Goal: Task Accomplishment & Management: Manage account settings

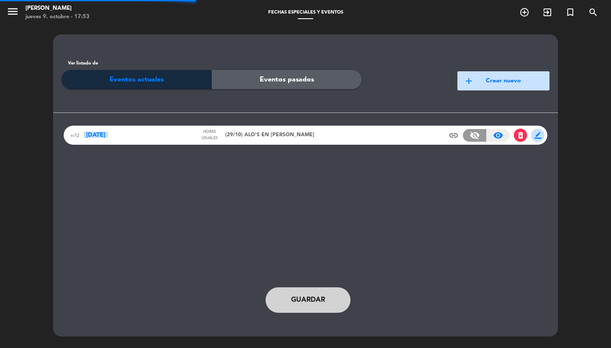
click at [243, 135] on span "(29/10) ALO'S EN [PERSON_NAME]" at bounding box center [269, 135] width 89 height 8
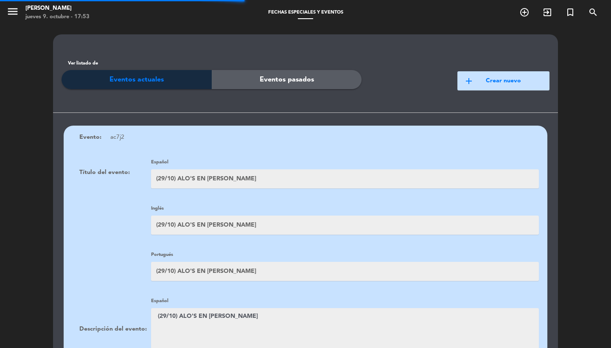
scroll to position [140, 0]
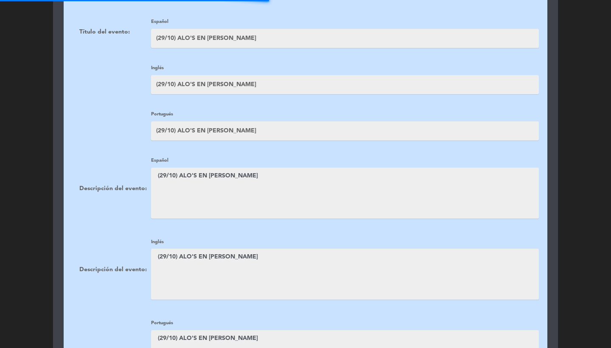
click at [229, 202] on textarea at bounding box center [345, 193] width 388 height 51
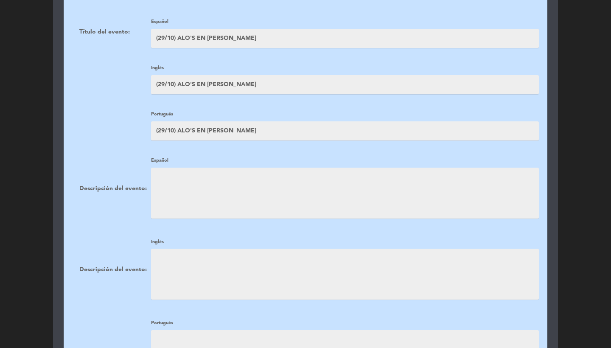
scroll to position [625, 0]
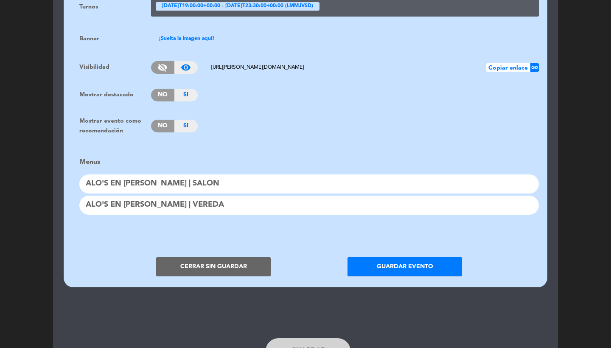
click at [414, 260] on button "Guardar evento" at bounding box center [404, 266] width 115 height 19
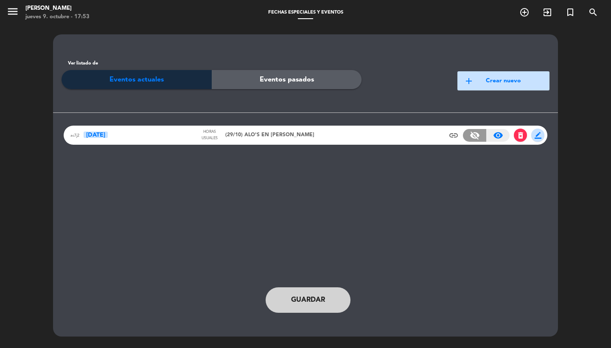
scroll to position [0, 0]
click at [317, 302] on span "Guardar" at bounding box center [308, 299] width 34 height 11
click at [240, 131] on span "(29/10) ALO'S EN [PERSON_NAME]" at bounding box center [269, 135] width 89 height 8
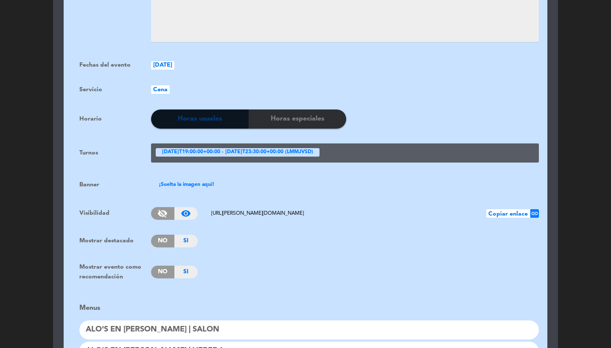
scroll to position [553, 0]
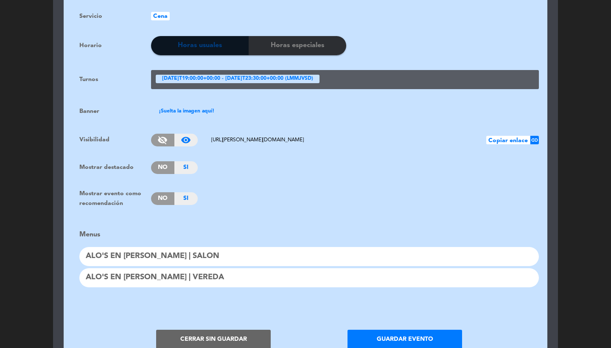
click at [165, 192] on span "No" at bounding box center [162, 198] width 23 height 13
click at [171, 104] on div "¡Suelta la imagen aquí!" at bounding box center [187, 111] width 68 height 15
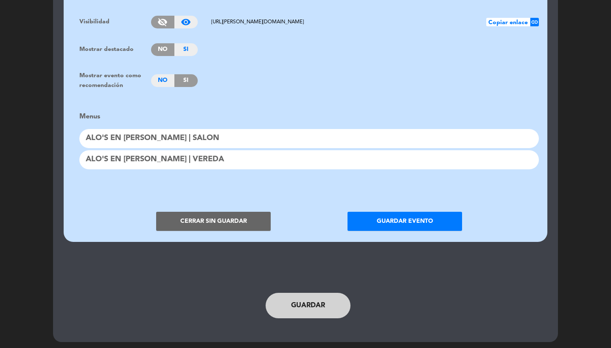
scroll to position [722, 0]
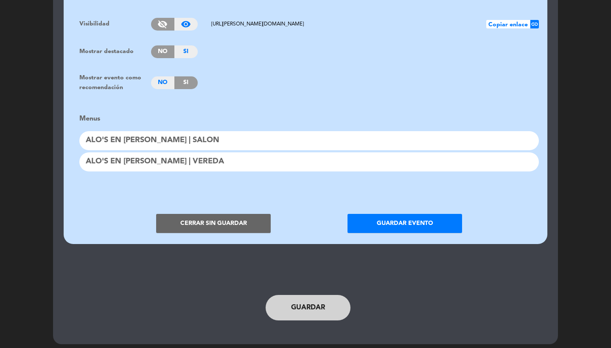
click at [389, 220] on button "Guardar evento" at bounding box center [404, 223] width 115 height 19
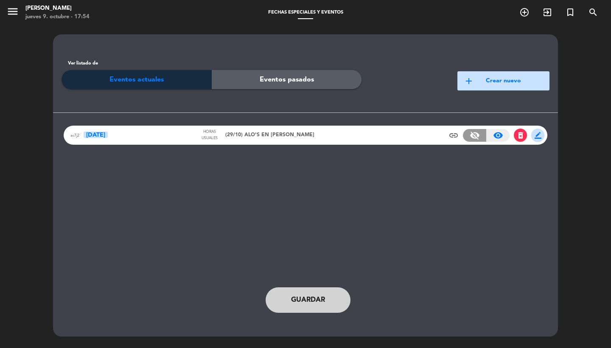
click at [312, 293] on button "Guardar" at bounding box center [308, 299] width 85 height 25
click at [272, 131] on span "(29/10) ALO'S EN [PERSON_NAME]" at bounding box center [269, 135] width 89 height 8
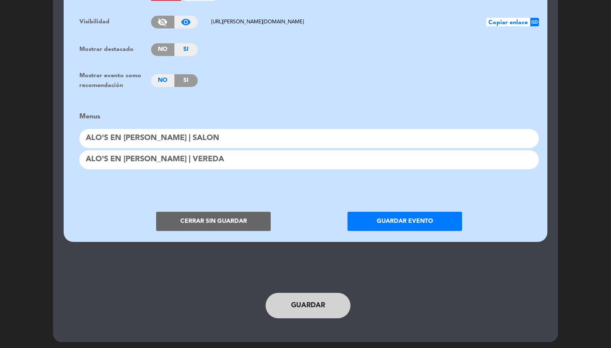
scroll to position [673, 0]
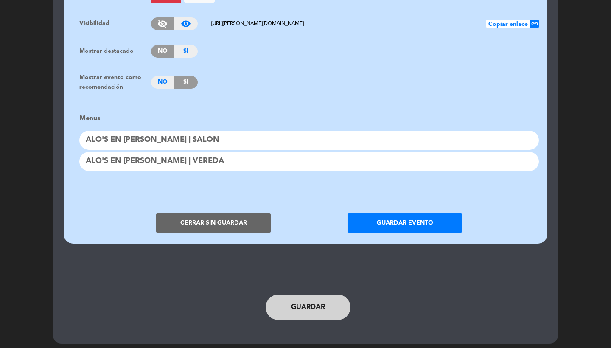
click at [174, 131] on div "ALO'S EN [PERSON_NAME] | SALON" at bounding box center [308, 140] width 459 height 19
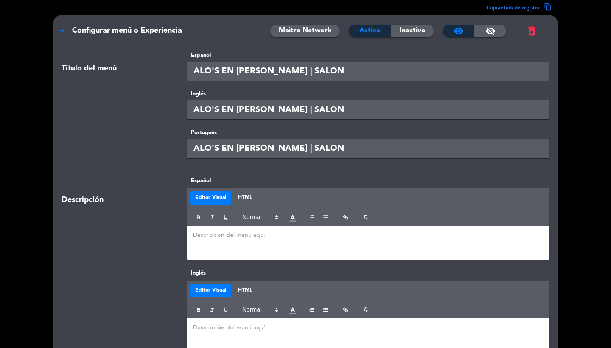
click at [249, 204] on div "Editor Visual HTML" at bounding box center [368, 198] width 363 height 21
click at [248, 191] on button "HTML" at bounding box center [245, 198] width 24 height 14
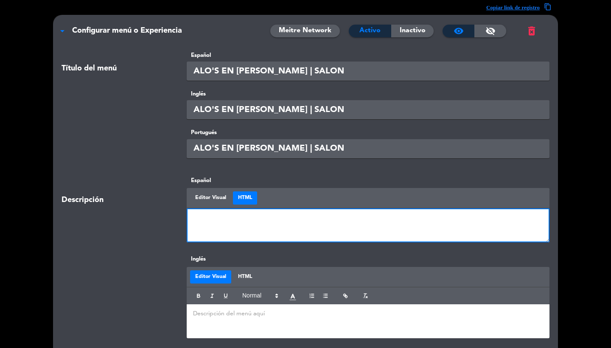
click at [247, 232] on textarea at bounding box center [368, 225] width 363 height 34
paste textarea "<table style="height: 387px; width: 250px;"> <tbody> <tr style="height: 377.796…"
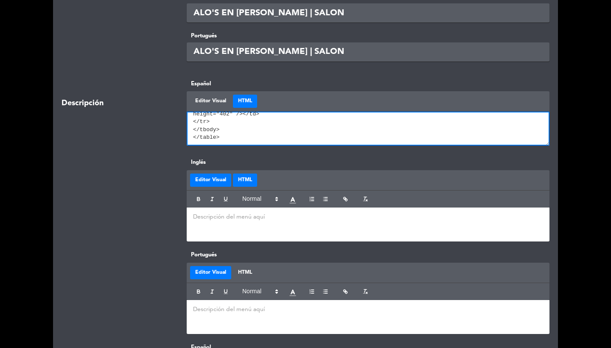
type textarea "<table style="height: 387px; width: 250px;"> <tbody> <tr style="height: 377.796…"
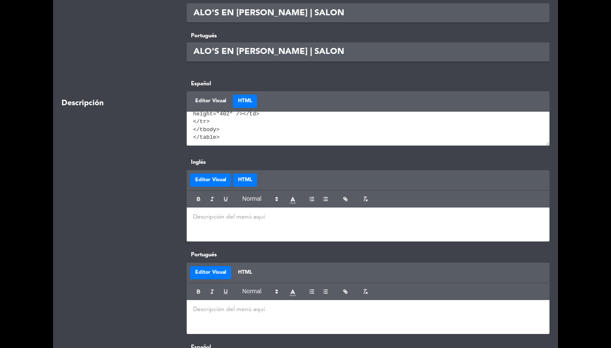
click at [238, 175] on button "HTML" at bounding box center [245, 180] width 24 height 14
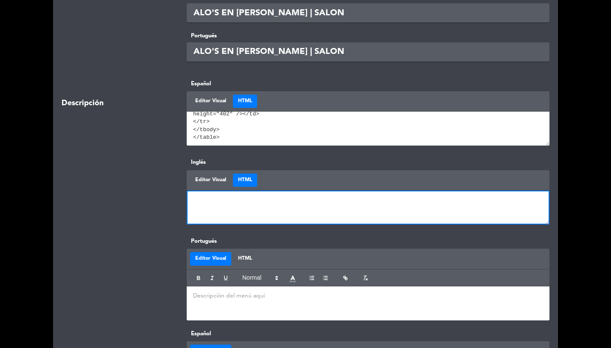
click at [238, 213] on textarea at bounding box center [368, 207] width 363 height 34
paste textarea "<table style="height: 387px; width: 250px;"> <tbody> <tr style="height: 377.796…"
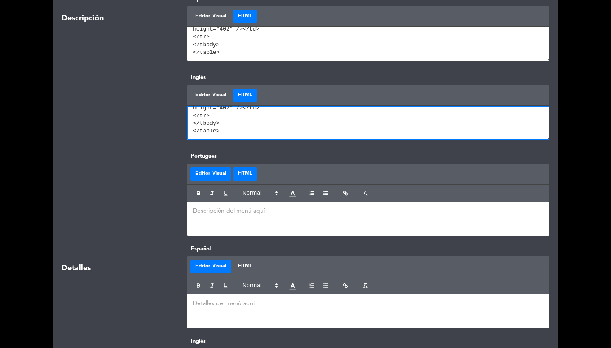
type textarea "<table style="height: 387px; width: 250px;"> <tbody> <tr style="height: 377.796…"
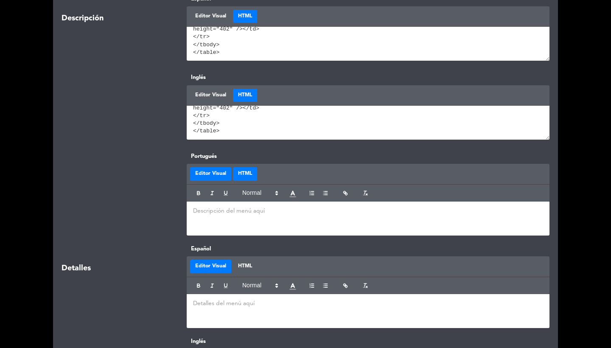
click at [241, 167] on button "HTML" at bounding box center [245, 174] width 24 height 14
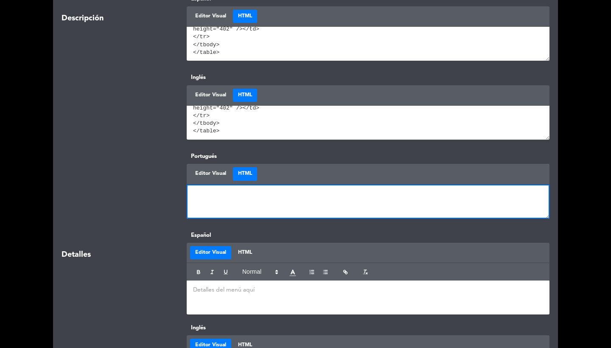
click at [241, 194] on textarea at bounding box center [368, 202] width 363 height 34
paste textarea "<table style="height: 387px; width: 250px;"> <tbody> <tr style="height: 377.796…"
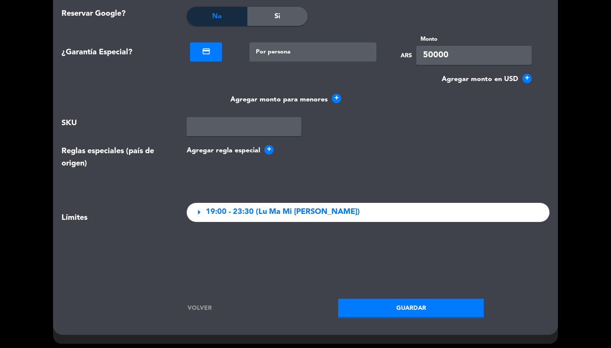
scroll to position [971, 0]
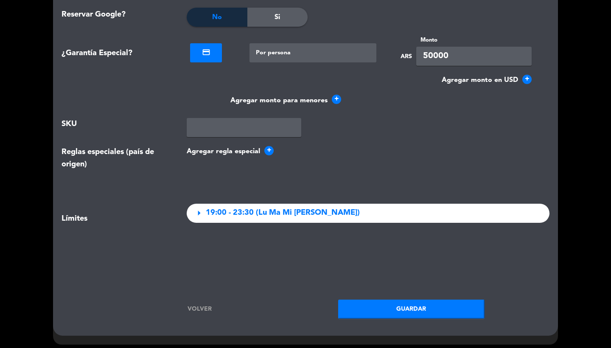
type textarea "<table style="height: 387px; width: 250px;"> <tbody> <tr style="height: 377.796…"
click at [406, 302] on button "Guardar" at bounding box center [411, 308] width 146 height 19
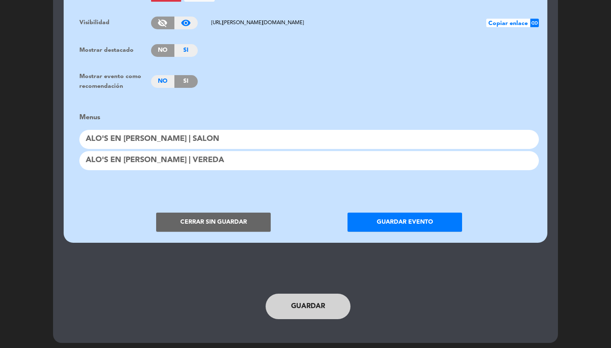
scroll to position [673, 0]
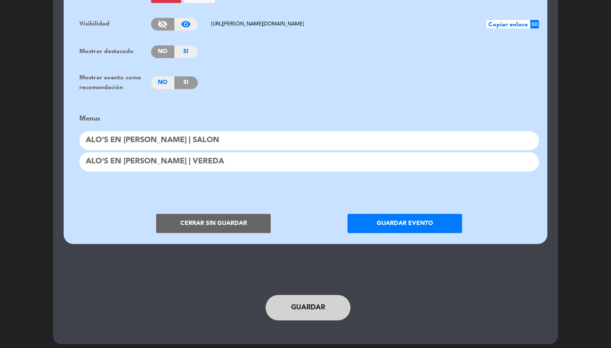
click at [193, 158] on div "ALO'S EN [PERSON_NAME] | VEREDA" at bounding box center [308, 161] width 459 height 19
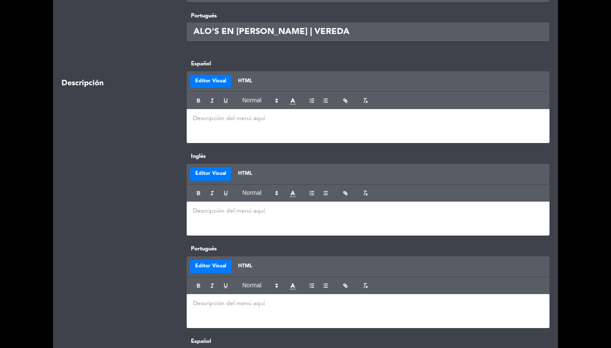
scroll to position [92, 0]
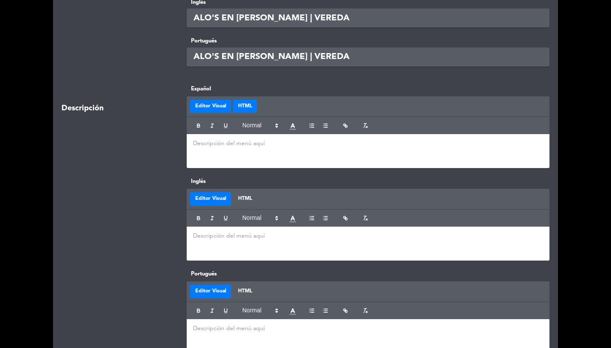
click at [243, 108] on button "HTML" at bounding box center [245, 107] width 24 height 14
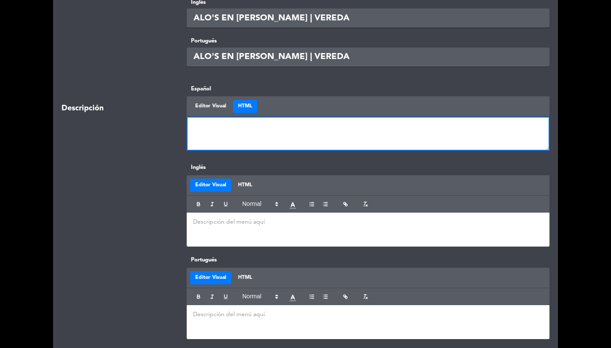
click at [239, 144] on textarea at bounding box center [368, 134] width 363 height 34
paste textarea "<table style="height: 387px; width: 250px;"> <tbody> <tr style="height: 377.796…"
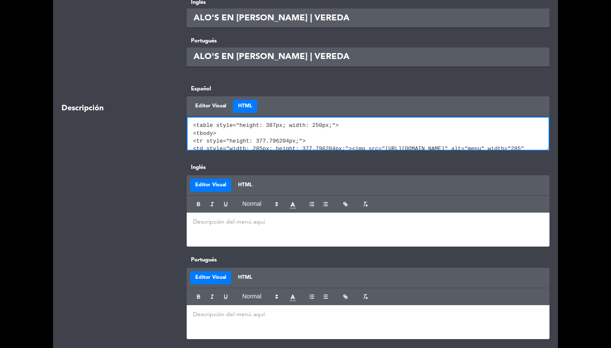
scroll to position [37, 0]
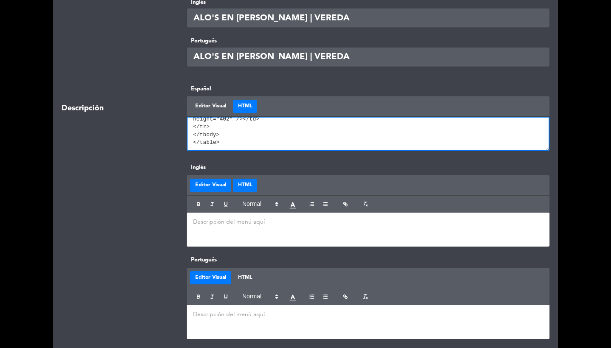
type textarea "<table style="height: 387px; width: 250px;"> <tbody> <tr style="height: 377.796…"
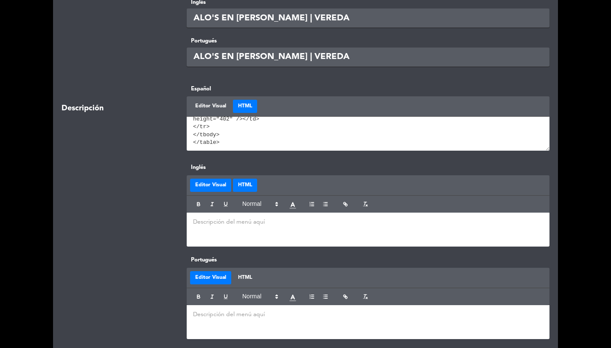
click at [242, 179] on button "HTML" at bounding box center [245, 186] width 24 height 14
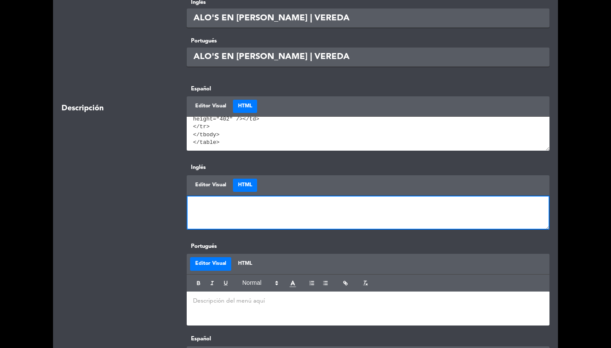
click at [242, 216] on textarea at bounding box center [368, 213] width 363 height 34
paste textarea "<table style="height: 387px; width: 250px;"> <tbody> <tr style="height: 377.796…"
type textarea "<table style="height: 387px; width: 250px;"> <tbody> <tr style="height: 377.796…"
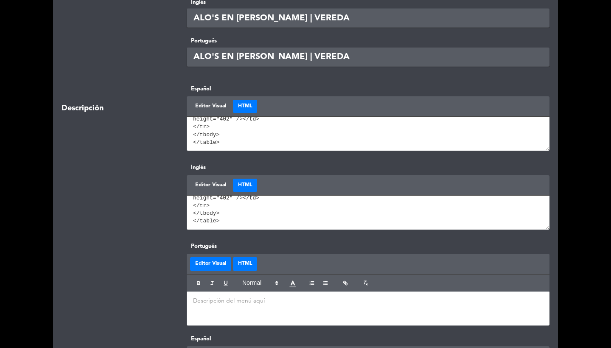
click at [242, 266] on button "HTML" at bounding box center [245, 264] width 24 height 14
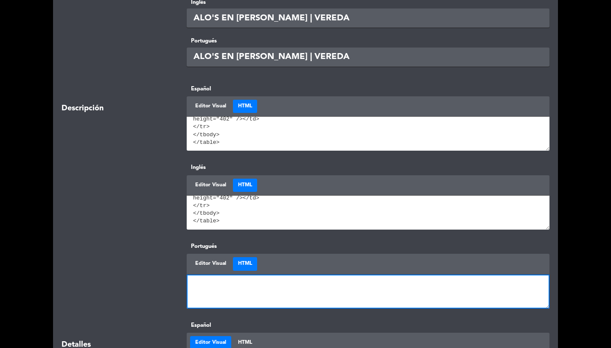
click at [242, 285] on textarea at bounding box center [368, 291] width 363 height 34
paste textarea "<table style="height: 387px; width: 250px;"> <tbody> <tr style="height: 377.796…"
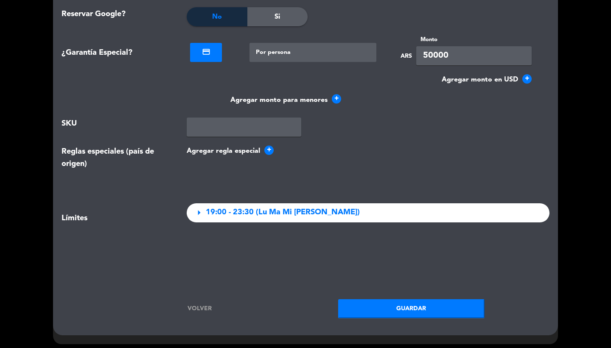
scroll to position [971, 0]
type textarea "<table style="height: 387px; width: 250px;"> <tbody> <tr style="height: 377.796…"
click at [368, 299] on button "Guardar" at bounding box center [411, 308] width 146 height 19
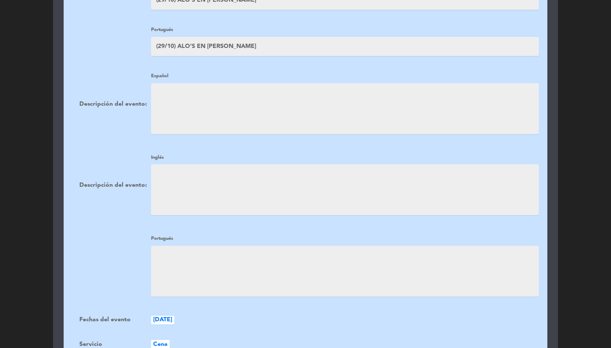
scroll to position [503, 0]
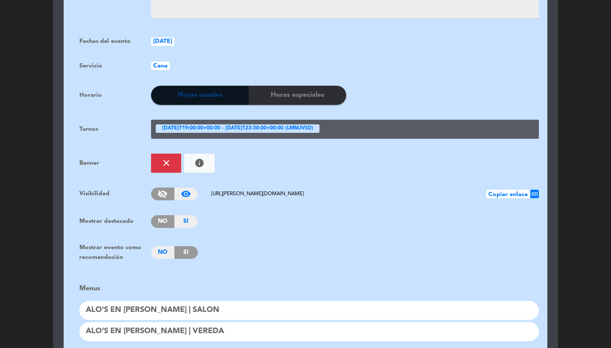
drag, startPoint x: 343, startPoint y: 187, endPoint x: 207, endPoint y: 179, distance: 136.8
click at [207, 179] on div "Evento: ac7j2 Título del evento: Español (29/10) ALO'S EN [PERSON_NAME] Inglés …" at bounding box center [306, 17] width 484 height 791
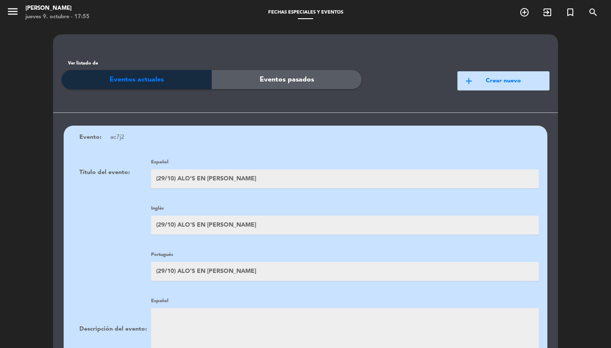
scroll to position [-1, 0]
click at [18, 19] on button "menu" at bounding box center [12, 13] width 13 height 16
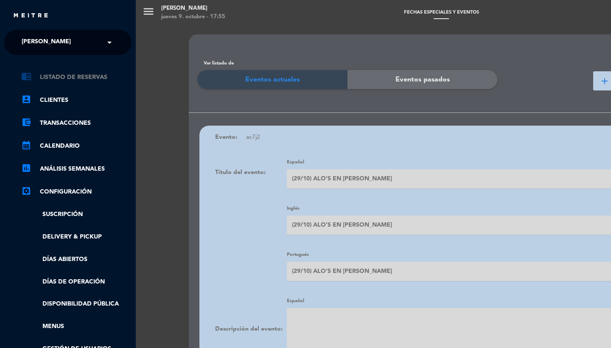
click at [92, 75] on link "chrome_reader_mode Listado de Reservas" at bounding box center [76, 77] width 110 height 10
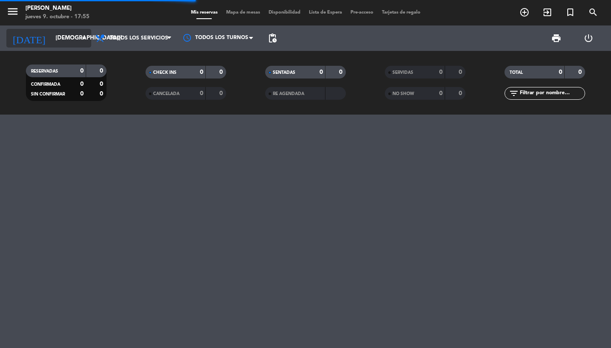
click at [61, 31] on input "[DEMOGRAPHIC_DATA][DATE]" at bounding box center [88, 38] width 75 height 15
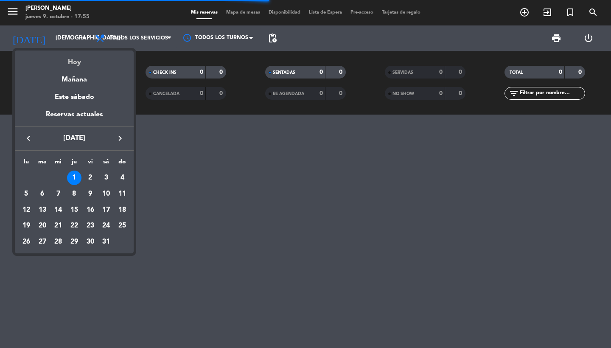
click at [77, 54] on div "Hoy" at bounding box center [74, 58] width 119 height 17
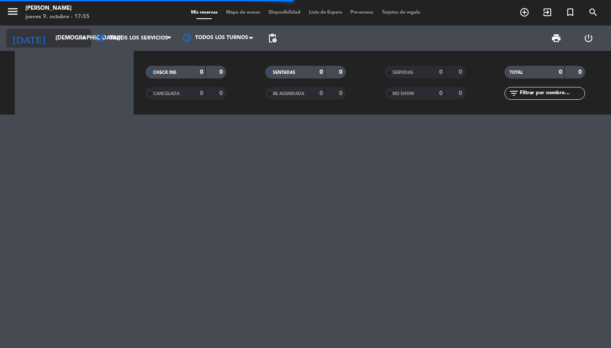
click at [66, 34] on input "[DEMOGRAPHIC_DATA][DATE]" at bounding box center [88, 38] width 75 height 15
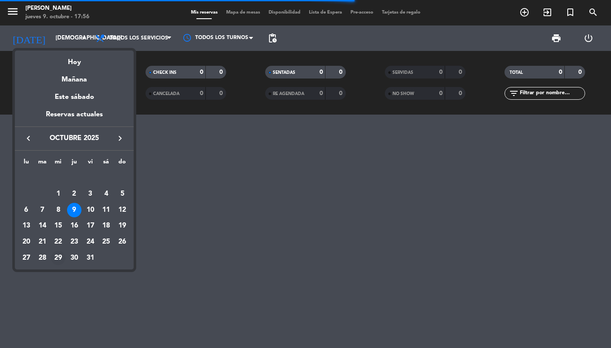
click at [61, 260] on div "29" at bounding box center [58, 258] width 14 height 14
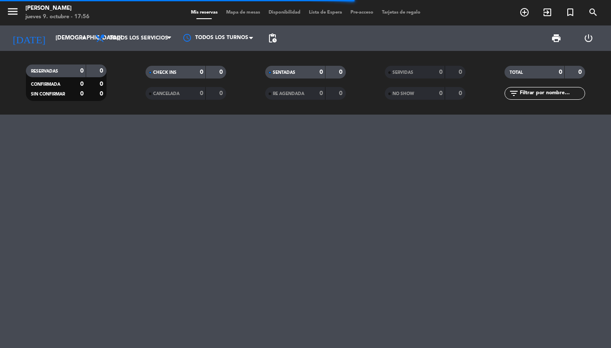
type input "[DATE]"
click at [275, 37] on span "pending_actions" at bounding box center [272, 38] width 10 height 10
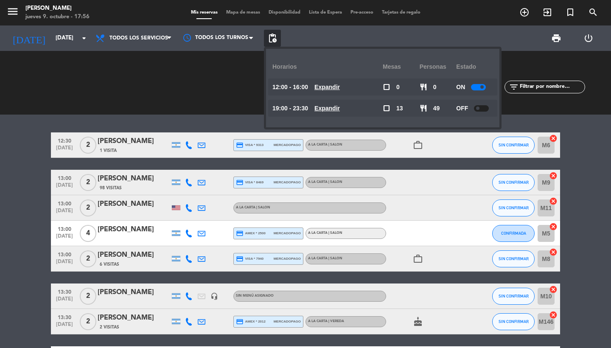
click at [481, 106] on div at bounding box center [481, 108] width 15 height 6
click at [530, 114] on div "RESERVADAS 34 98 CONFIRMADA 11 36 SIN CONFIRMAR 23 62 CHECK INS 0 0 CANCELADA 1…" at bounding box center [305, 83] width 611 height 64
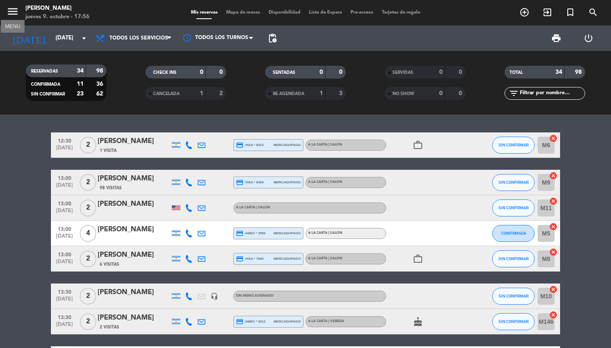
click at [11, 14] on icon "menu" at bounding box center [12, 11] width 13 height 13
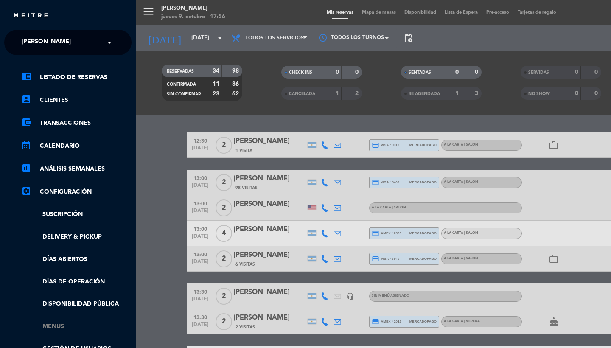
click at [60, 325] on link "Menus" at bounding box center [76, 327] width 110 height 10
